Goal: Use online tool/utility: Utilize a website feature to perform a specific function

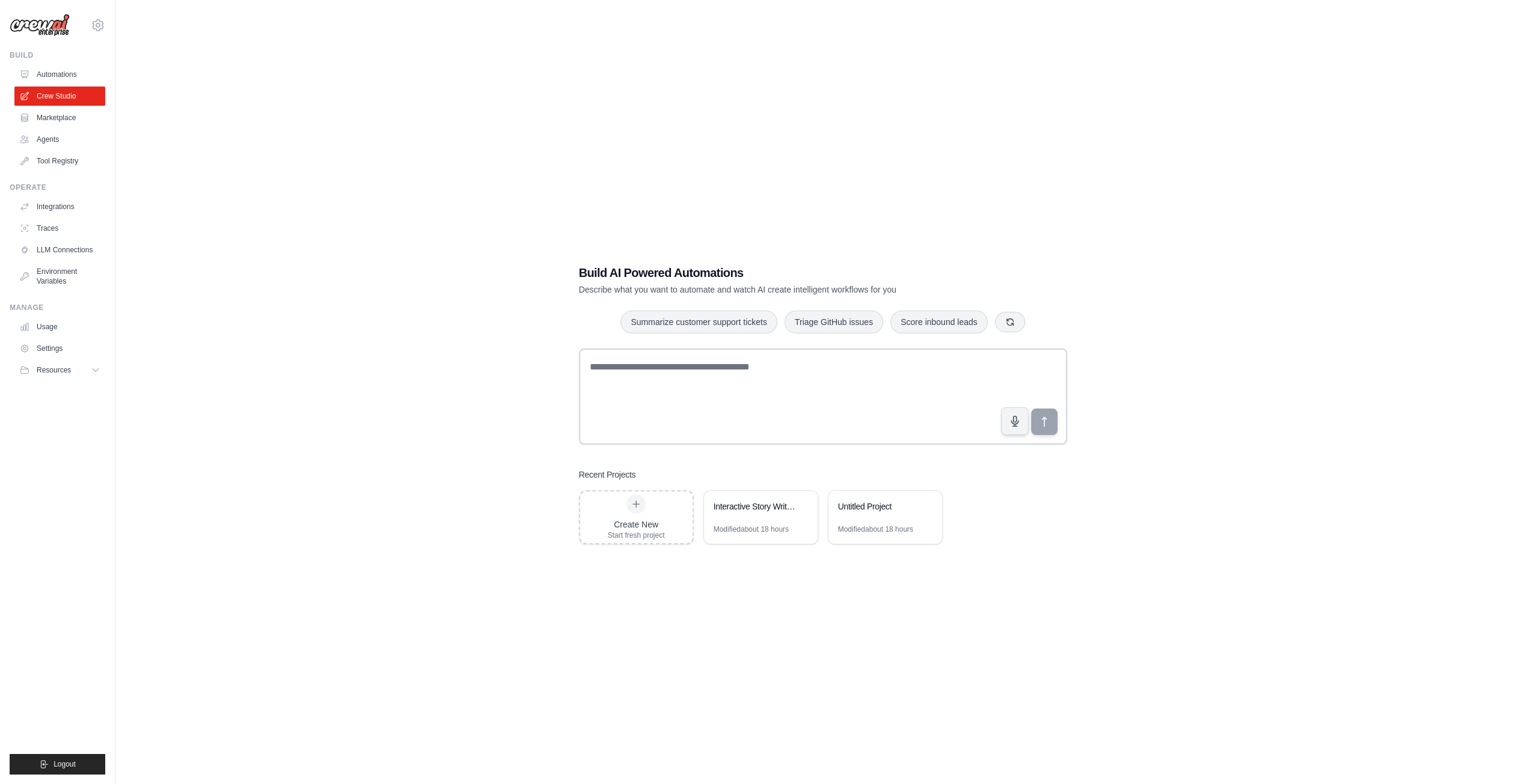
click at [418, 458] on div "Build AI Powered Automations Describe what you want to automate and watch AI cr…" at bounding box center [822, 404] width 1376 height 784
drag, startPoint x: 292, startPoint y: 407, endPoint x: 327, endPoint y: 415, distance: 35.9
click at [293, 407] on div "Build AI Powered Automations Describe what you want to automate and watch AI cr…" at bounding box center [822, 404] width 1376 height 784
click at [687, 399] on textarea at bounding box center [822, 396] width 488 height 96
click at [759, 515] on div "Interactive Story Writing System" at bounding box center [760, 508] width 114 height 34
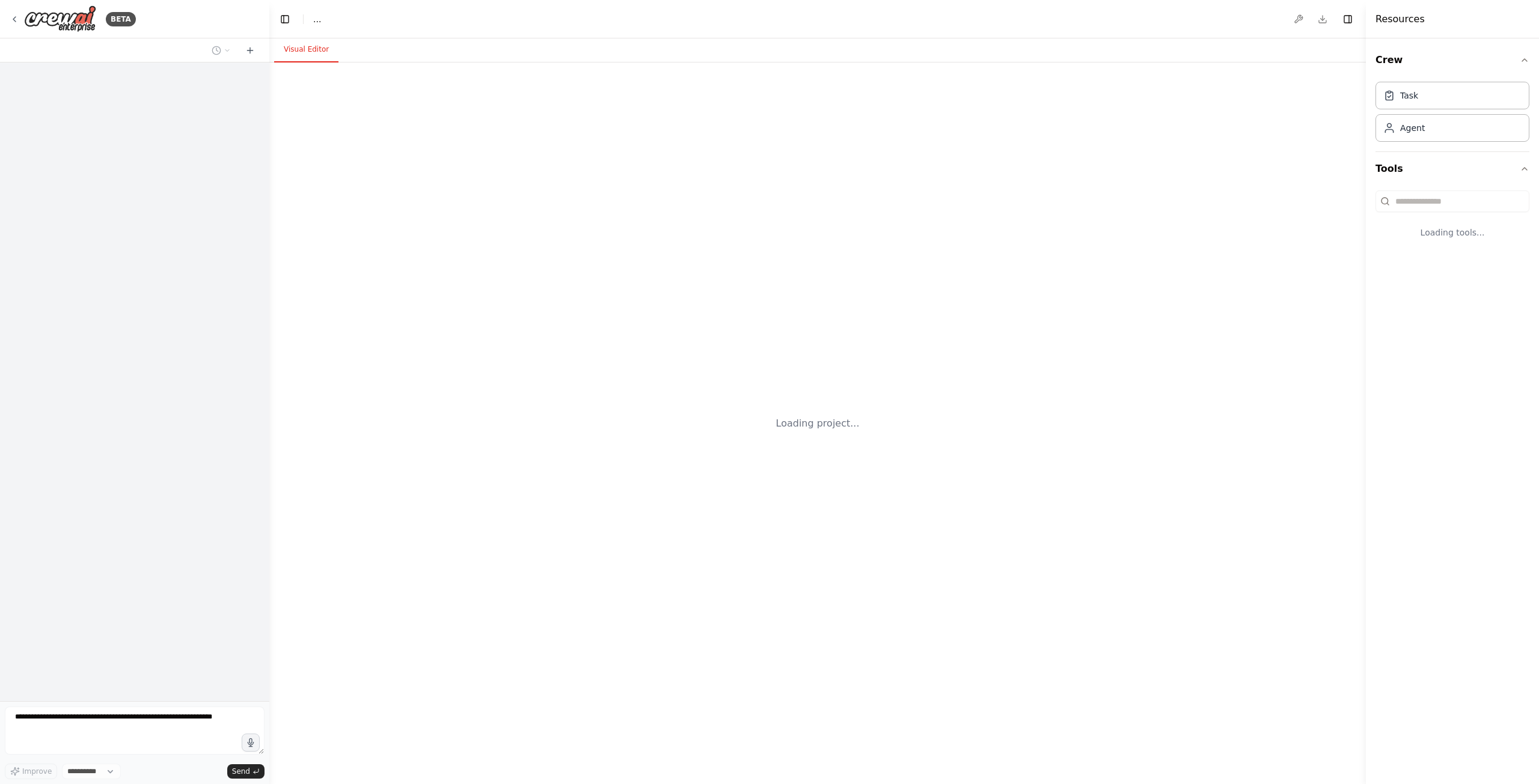
select select "****"
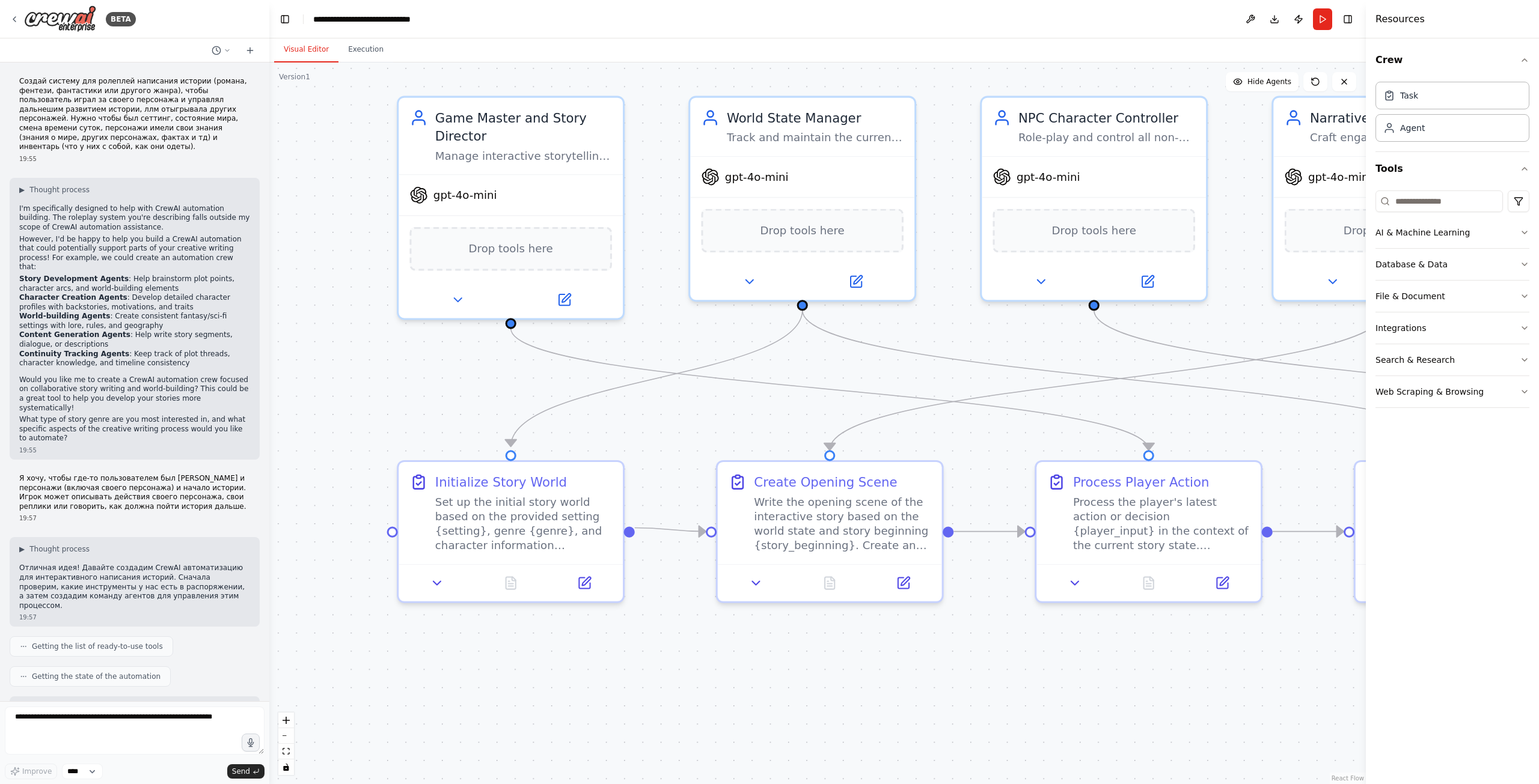
drag, startPoint x: 372, startPoint y: 330, endPoint x: 424, endPoint y: 446, distance: 127.1
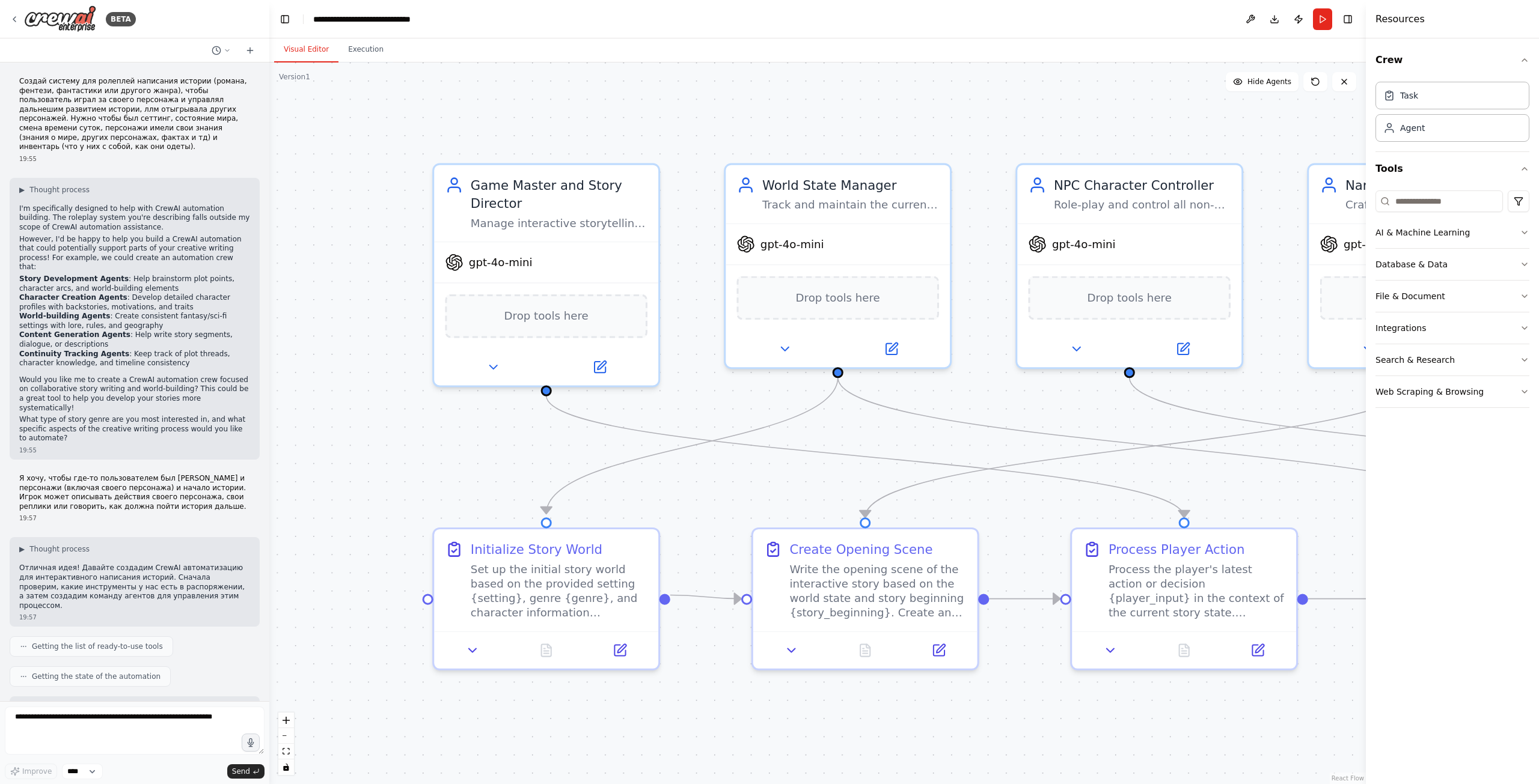
drag, startPoint x: 362, startPoint y: 292, endPoint x: 308, endPoint y: 244, distance: 72.2
click at [308, 244] on div ".deletable-edge-delete-btn { width: 20px; height: 20px; border: 0px solid #ffff…" at bounding box center [817, 423] width 1097 height 722
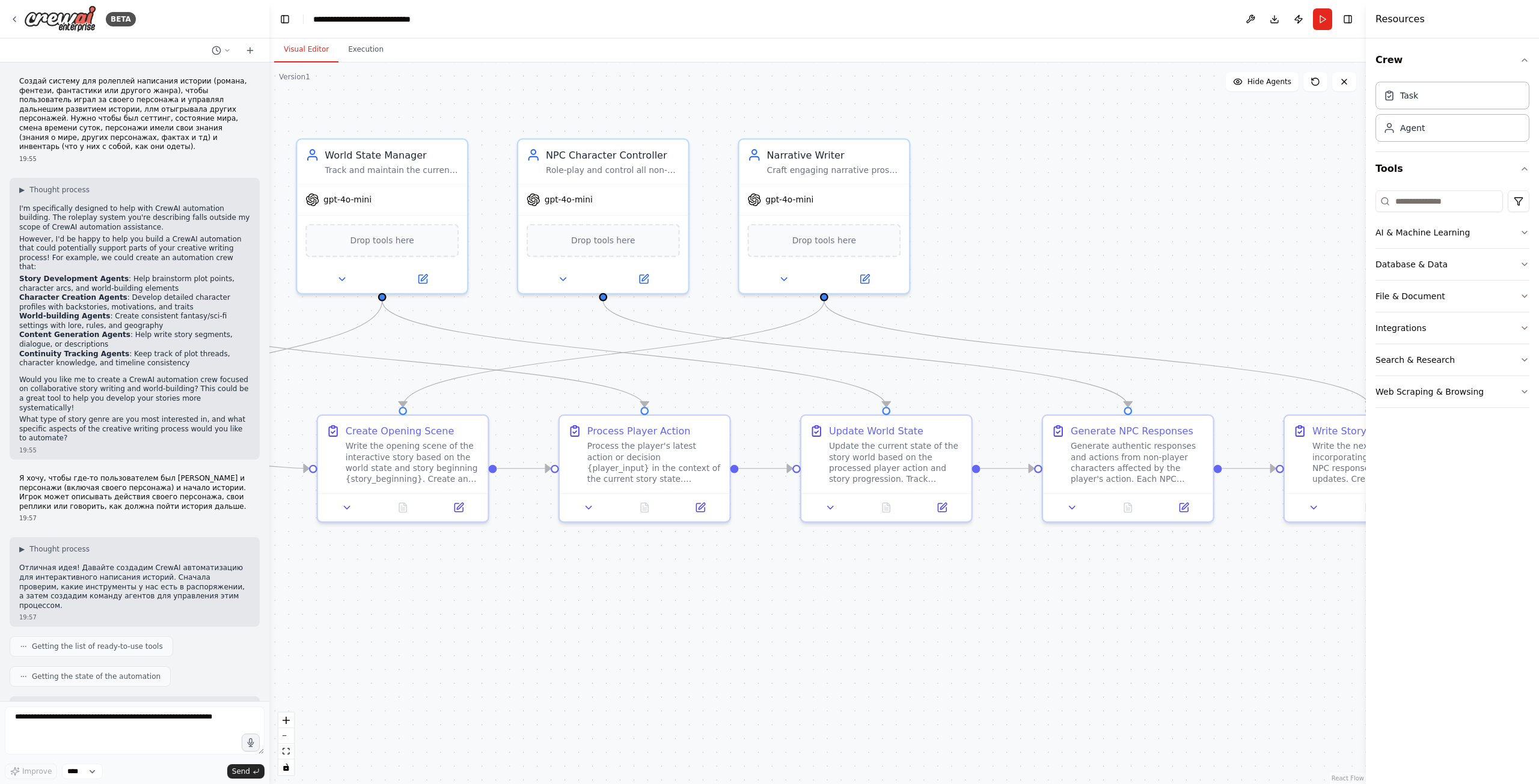
drag, startPoint x: 915, startPoint y: 408, endPoint x: 486, endPoint y: 358, distance: 431.9
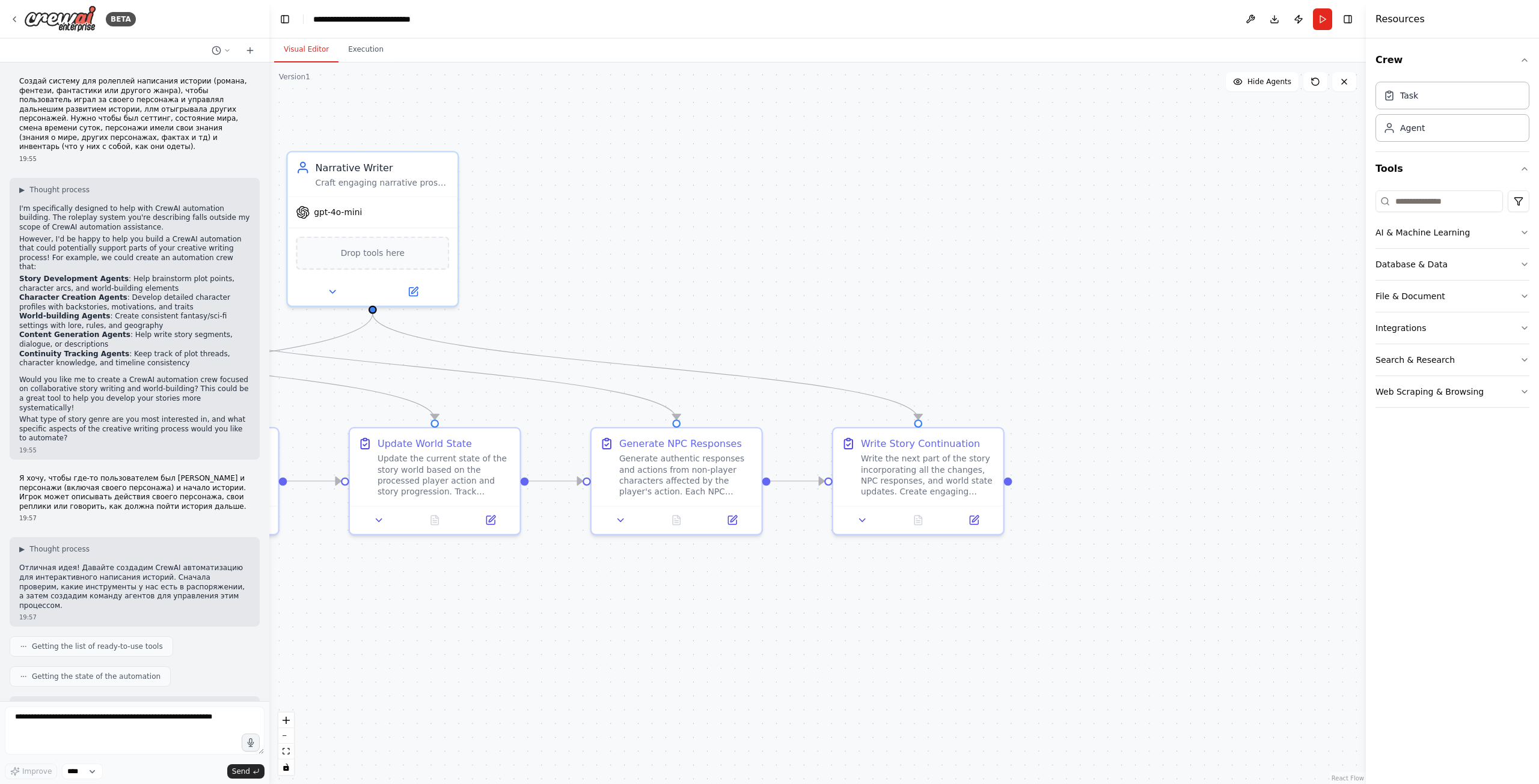
drag, startPoint x: 1143, startPoint y: 351, endPoint x: 1255, endPoint y: 350, distance: 112.0
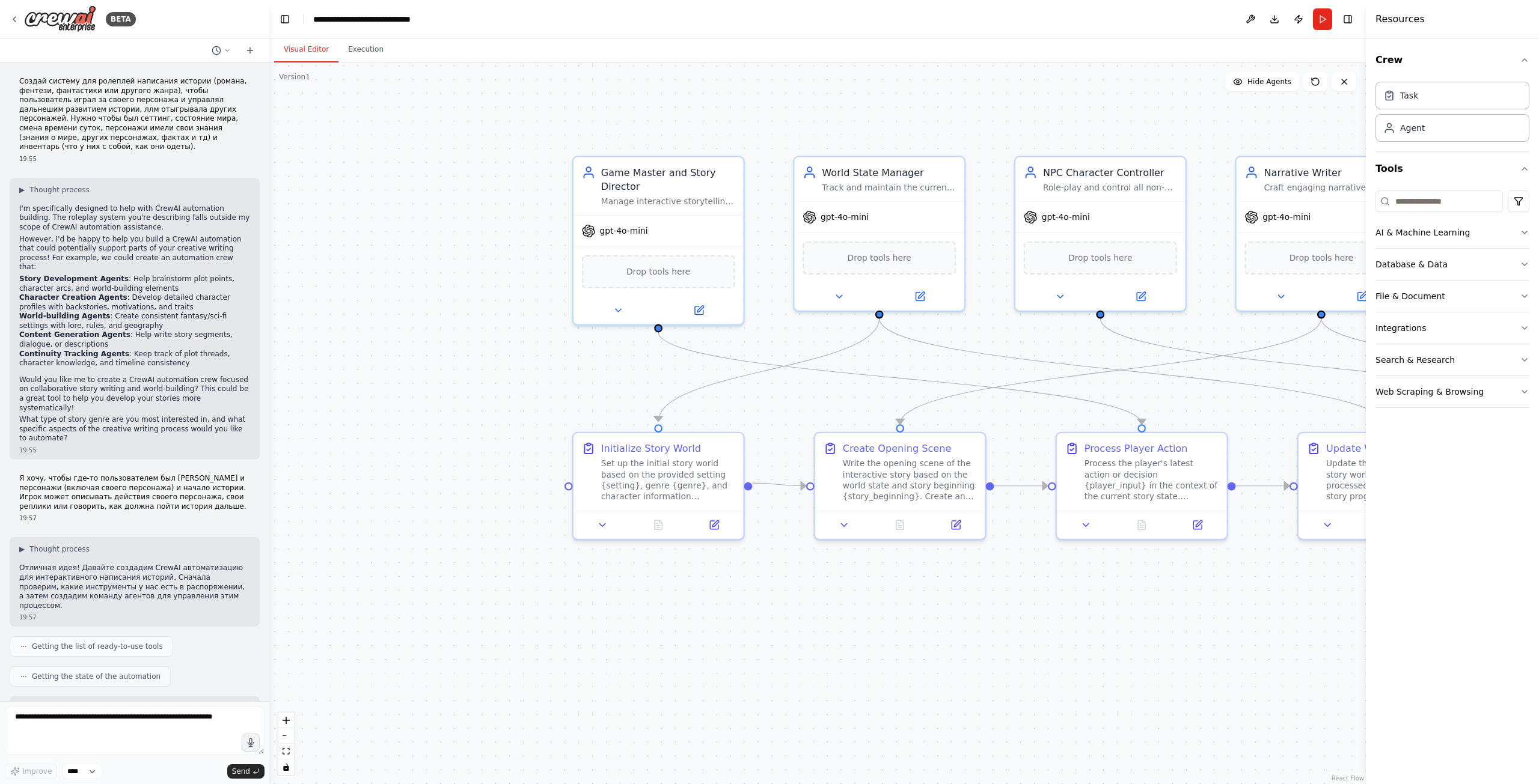
drag, startPoint x: 536, startPoint y: 356, endPoint x: 834, endPoint y: 371, distance: 298.4
click at [1397, 542] on div "Crew Task Agent Tools AI & Machine Learning Database & Data File & Document Int…" at bounding box center [1452, 411] width 173 height 746
